Goal: Find specific page/section: Find specific page/section

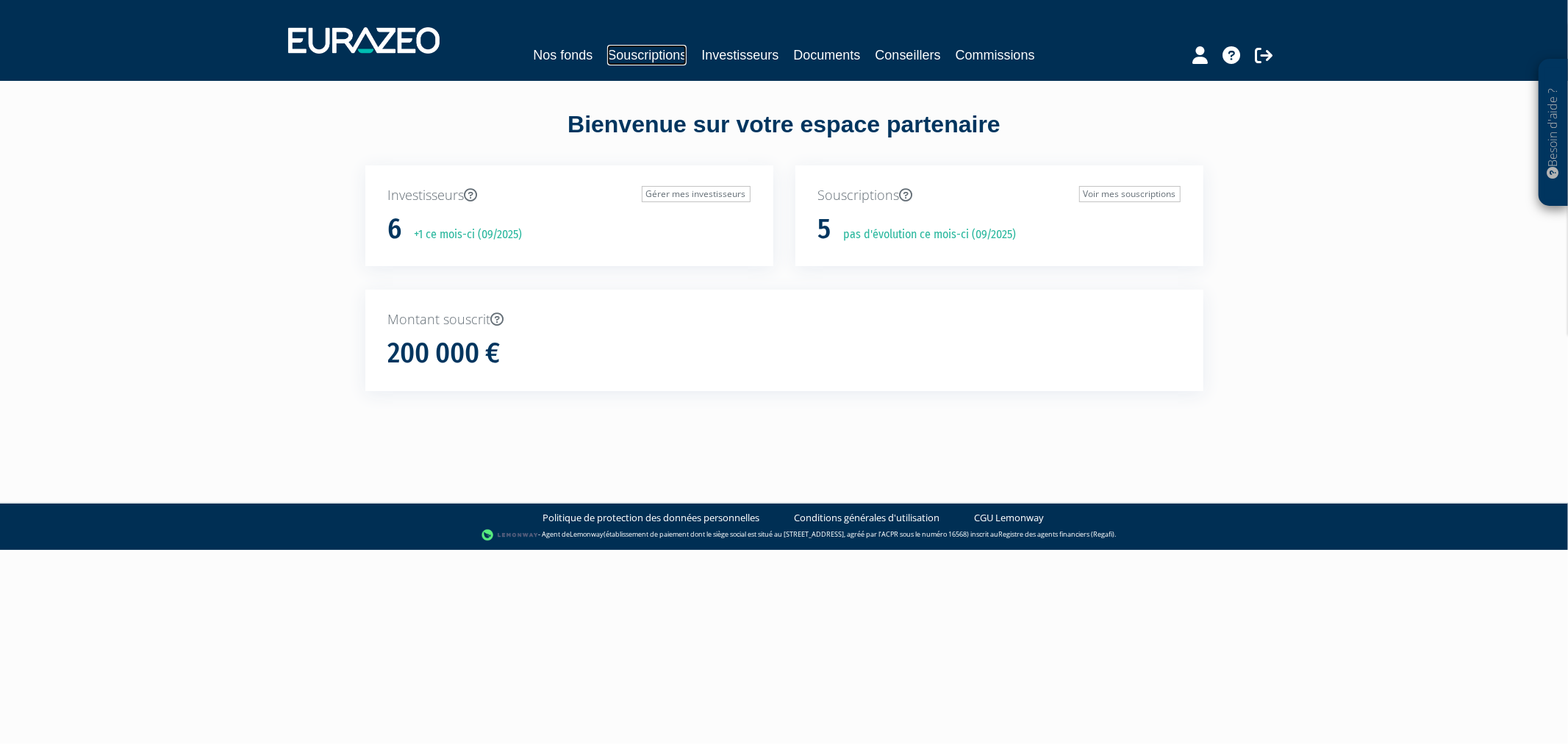
click at [619, 51] on link "Souscriptions" at bounding box center [647, 56] width 79 height 21
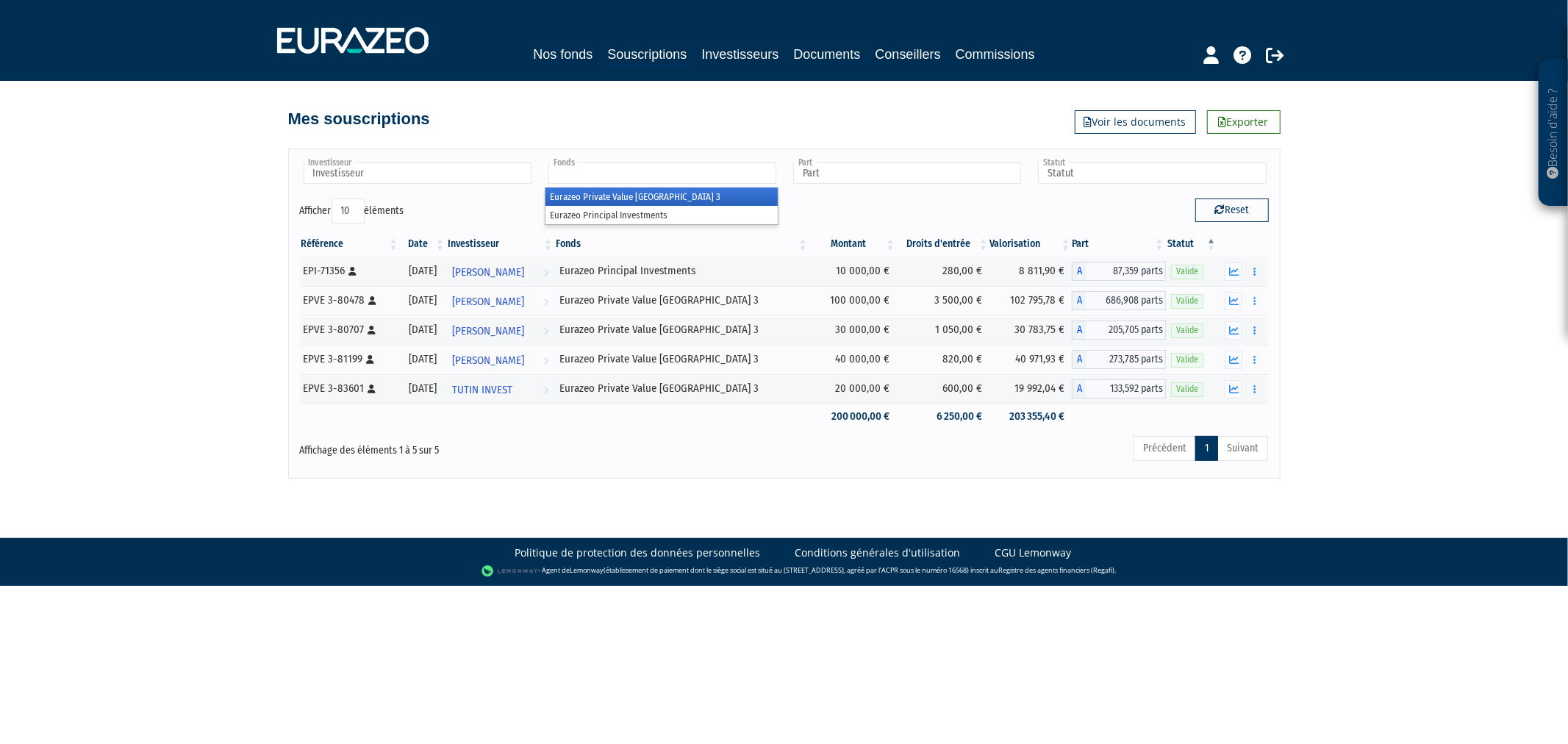
click at [600, 180] on input "text" at bounding box center [662, 173] width 228 height 21
click at [608, 200] on li "Eurazeo Private Value Europe 3" at bounding box center [661, 196] width 233 height 19
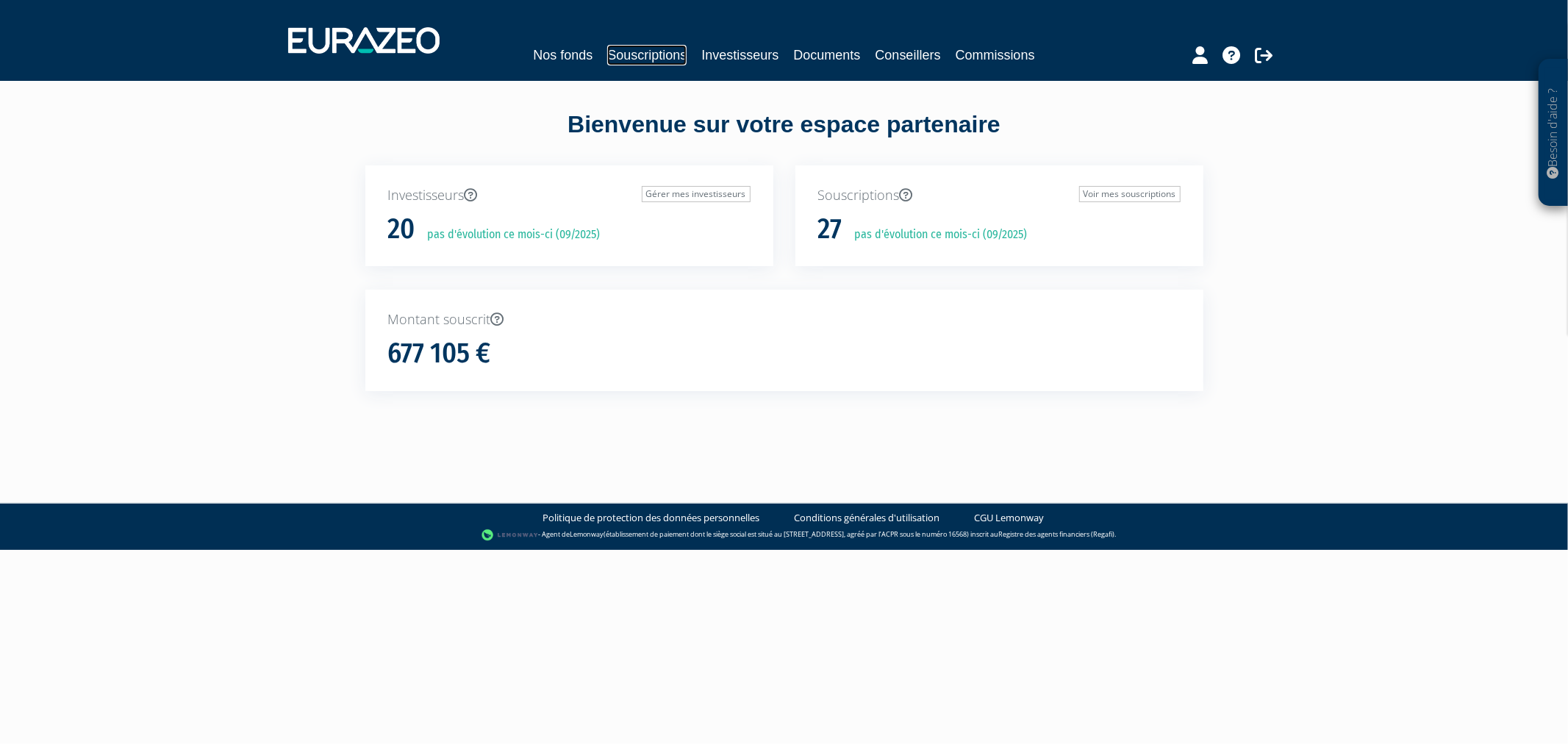
click at [609, 54] on link "Souscriptions" at bounding box center [647, 56] width 79 height 21
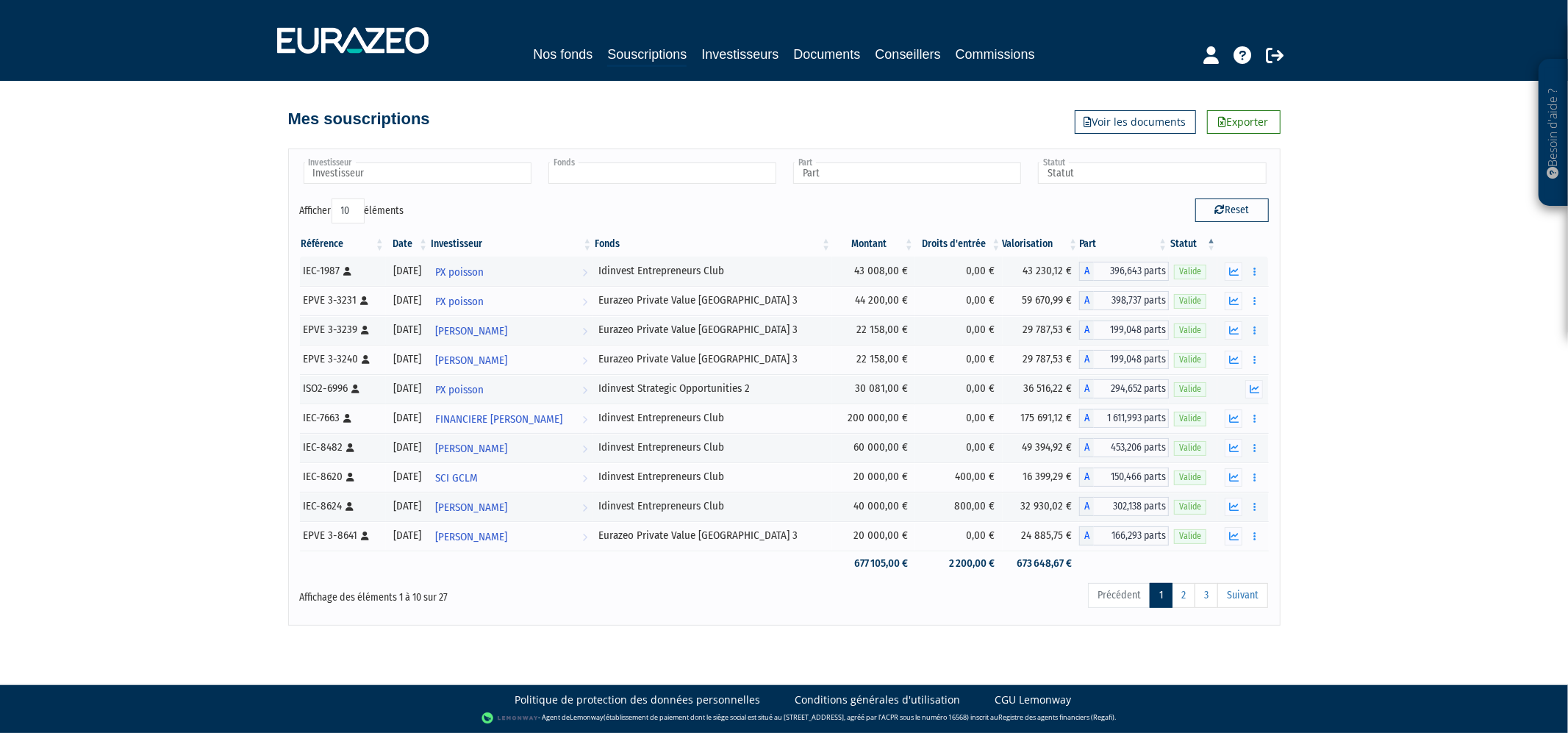
click at [578, 178] on input "text" at bounding box center [662, 173] width 228 height 21
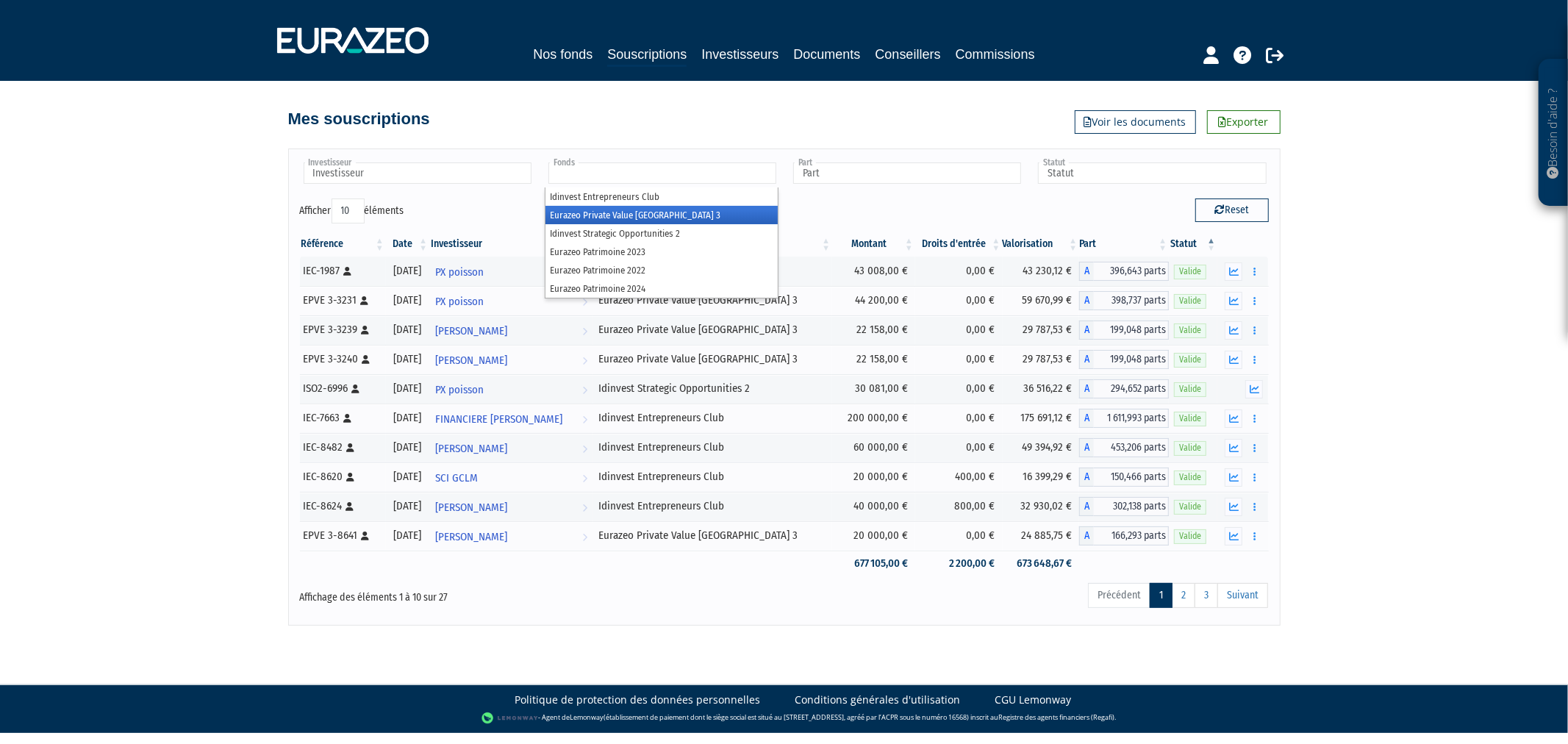
click at [599, 212] on li "Eurazeo Private Value Europe 3" at bounding box center [661, 215] width 233 height 19
